Goal: Transaction & Acquisition: Purchase product/service

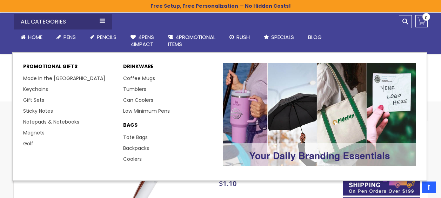
select select "*****"
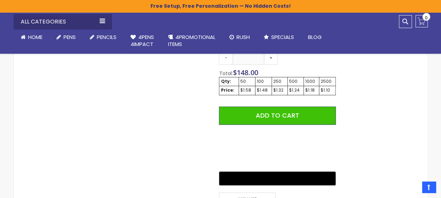
scroll to position [445, 0]
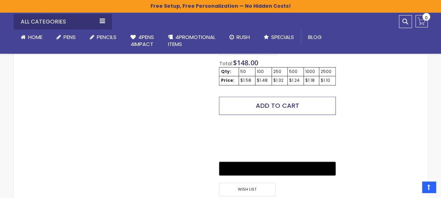
click at [287, 101] on span "Add to Cart" at bounding box center [277, 105] width 43 height 9
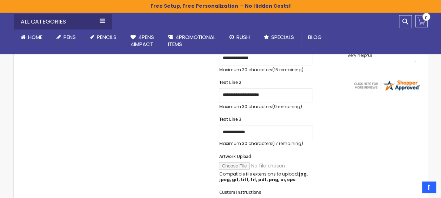
scroll to position [188, 0]
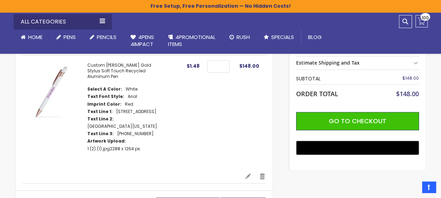
scroll to position [109, 0]
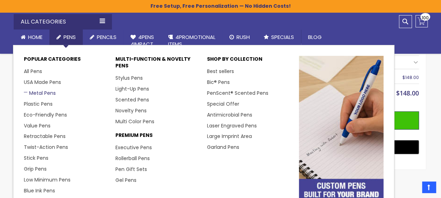
click at [44, 93] on link "Metal Pens" at bounding box center [40, 92] width 32 height 7
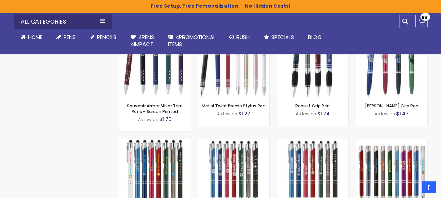
scroll to position [1950, 0]
